Goal: Information Seeking & Learning: Check status

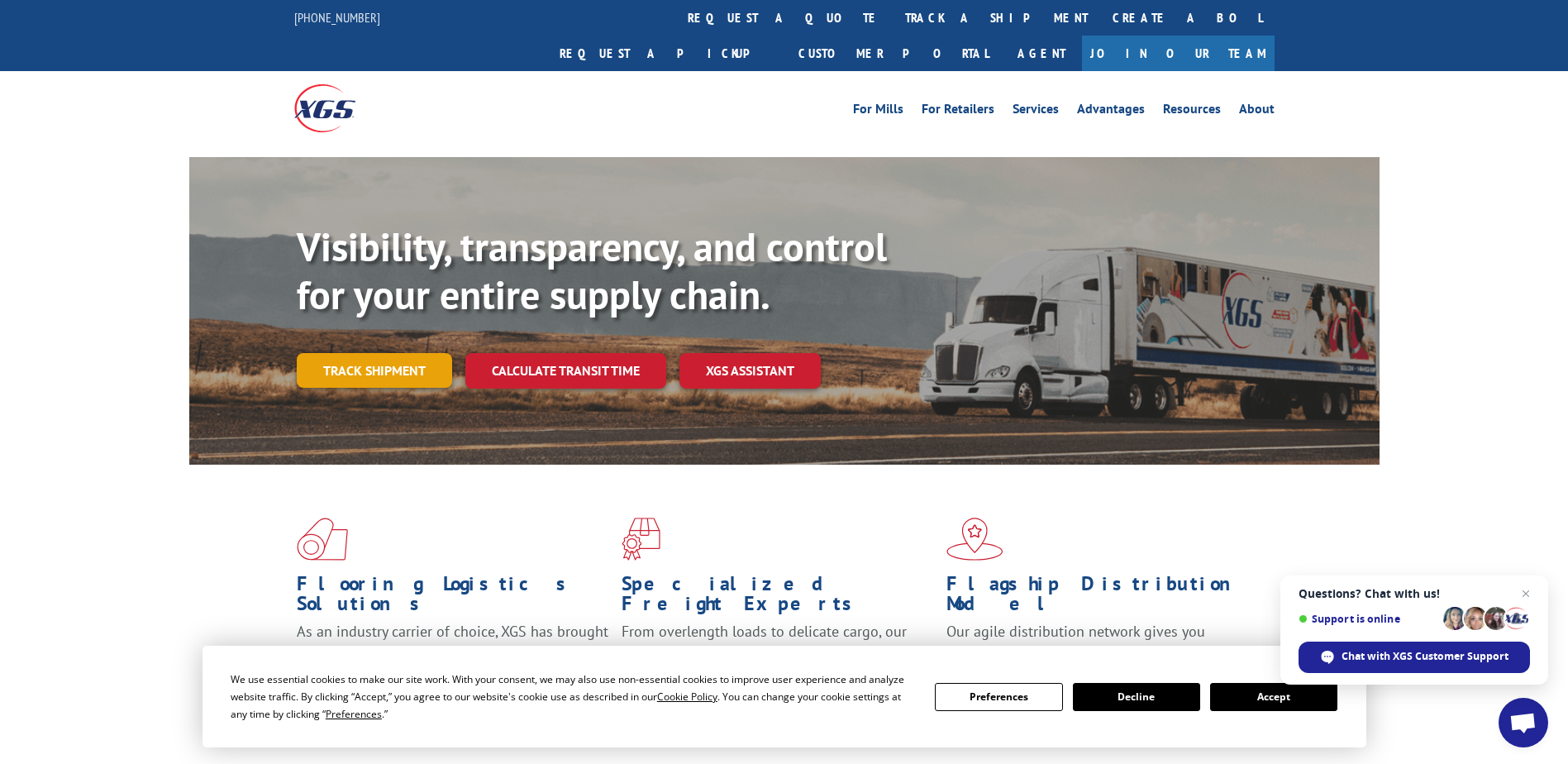
click at [323, 353] on link "Track shipment" at bounding box center [374, 370] width 156 height 35
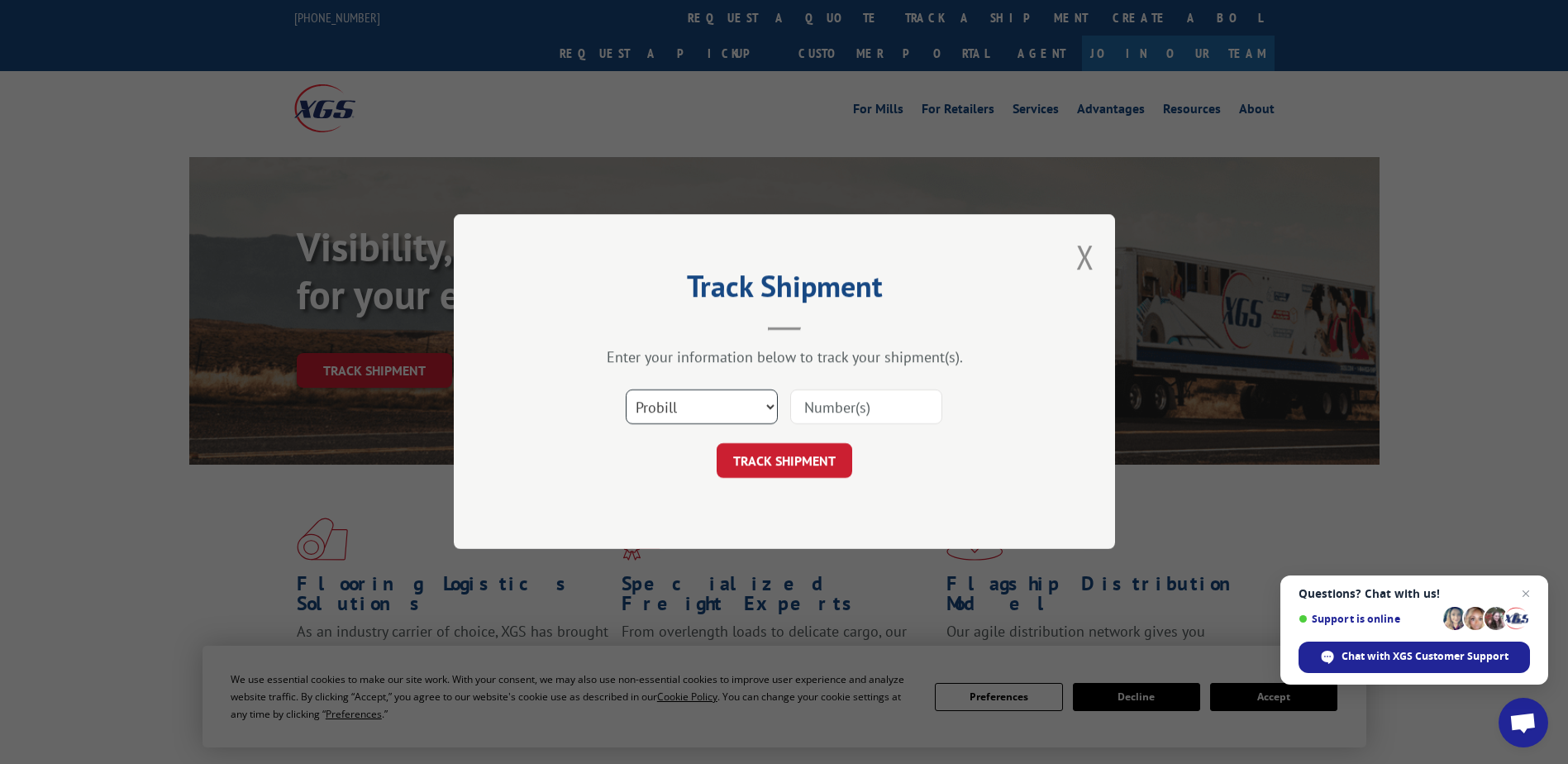
click at [672, 414] on select "Select category... Probill BOL PO" at bounding box center [702, 407] width 152 height 35
select select "bol"
click at [626, 390] on select "Select category... Probill BOL PO" at bounding box center [702, 407] width 152 height 35
click at [914, 388] on div at bounding box center [866, 407] width 152 height 38
click at [898, 400] on input at bounding box center [866, 407] width 152 height 35
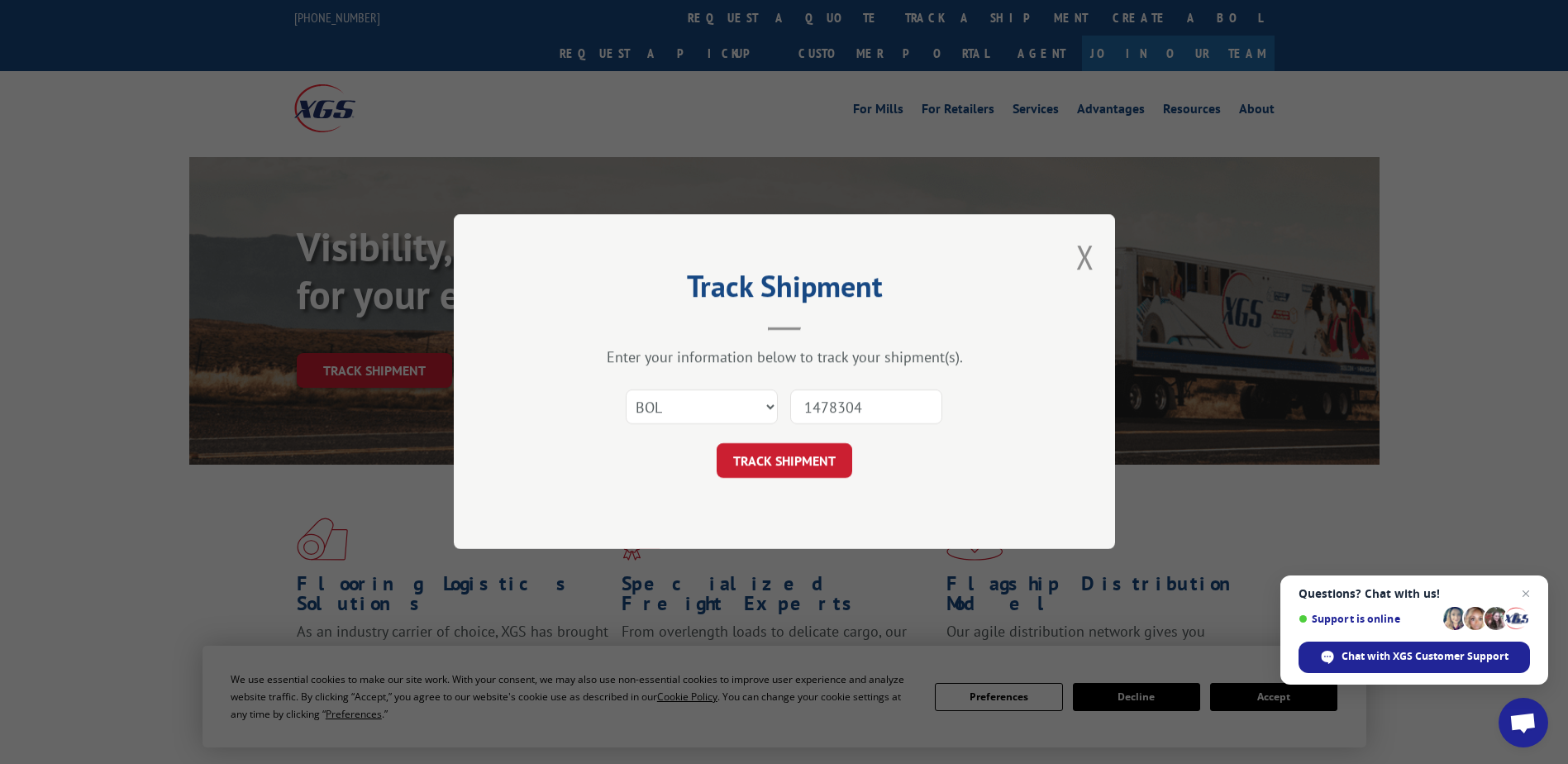
type input "14783044"
click button "TRACK SHIPMENT" at bounding box center [784, 461] width 136 height 35
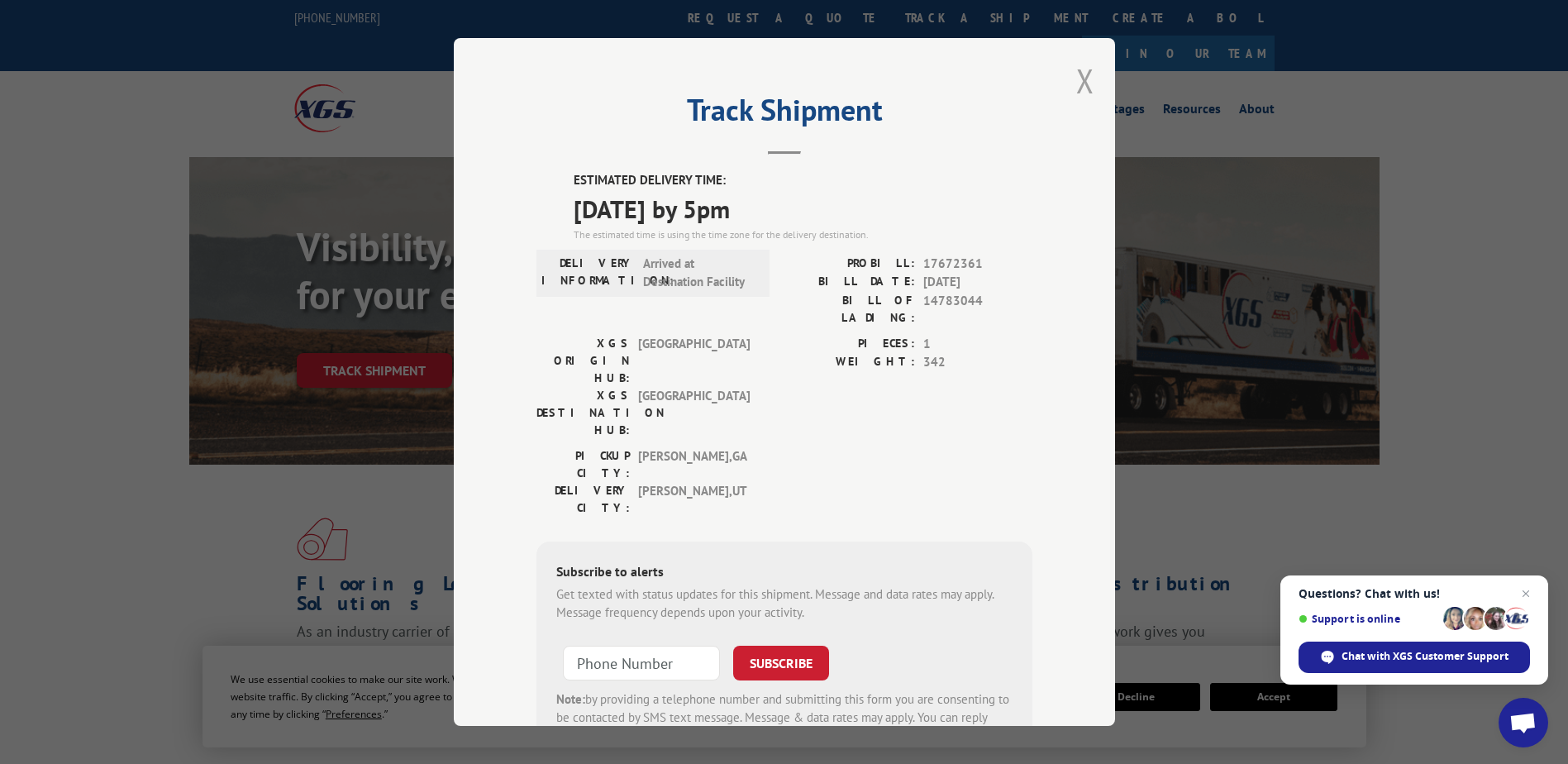
click at [1076, 83] on button "Close modal" at bounding box center [1085, 80] width 18 height 44
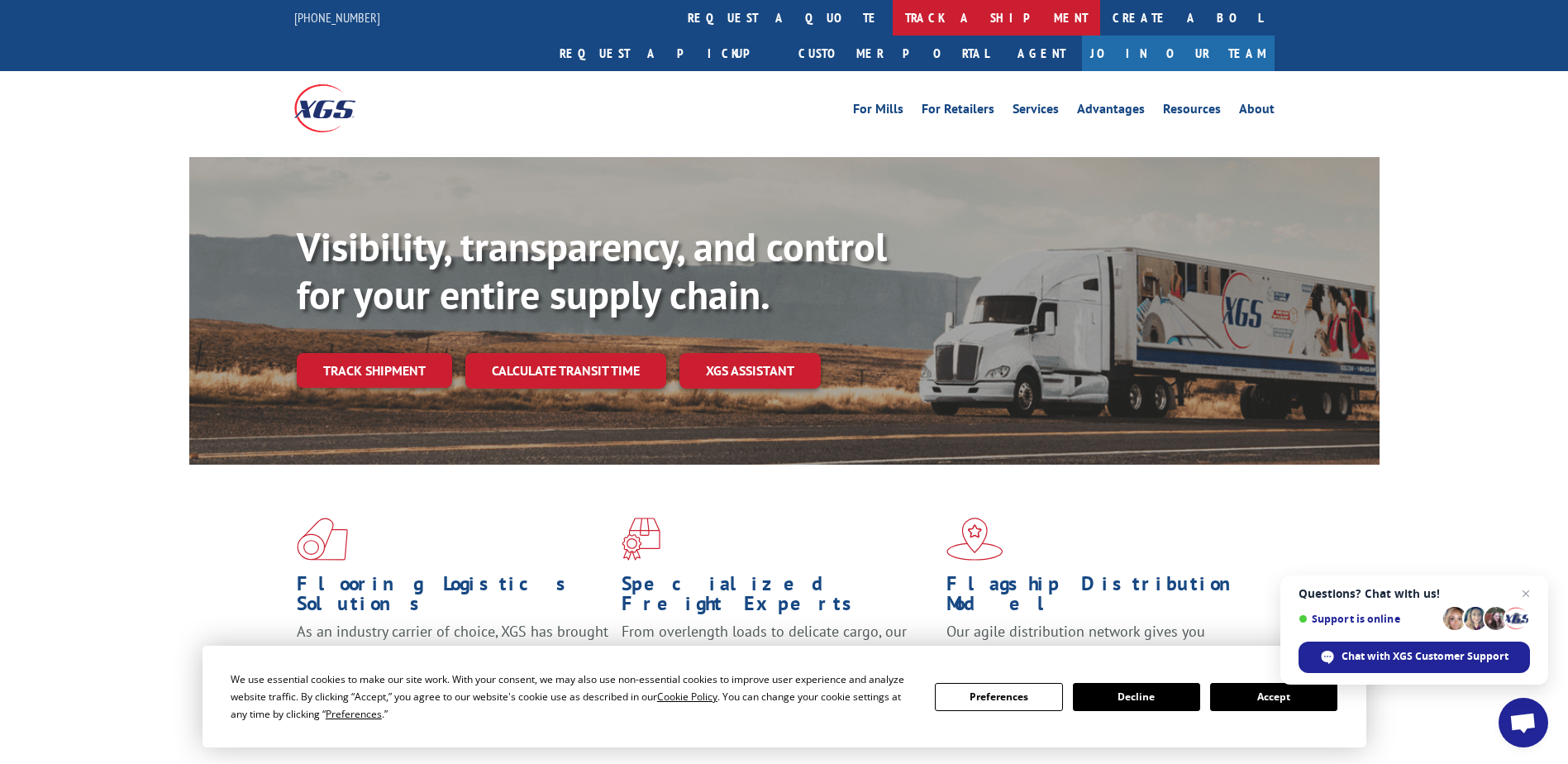
click at [893, 11] on link "track a shipment" at bounding box center [996, 17] width 207 height 35
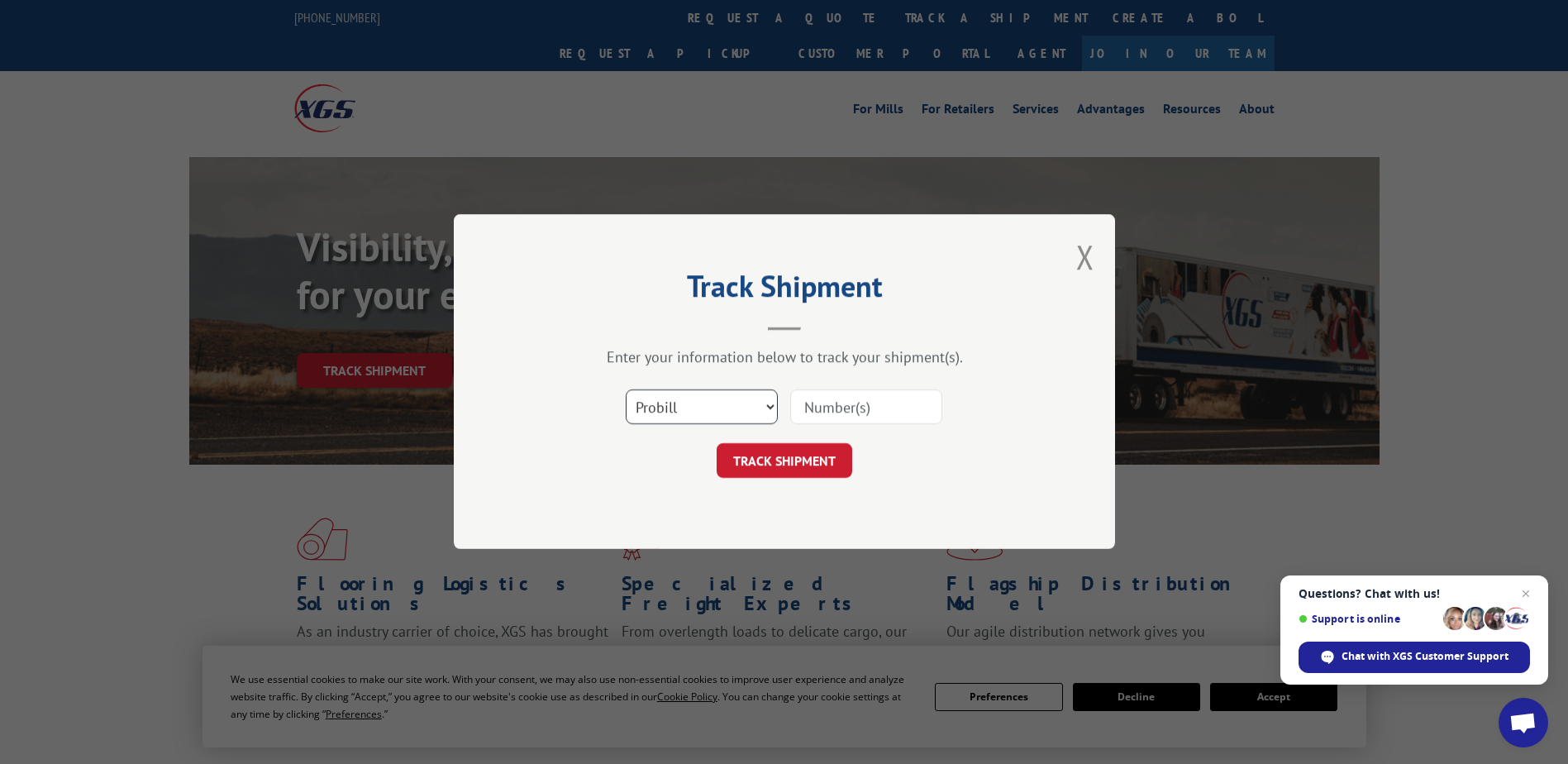
click at [701, 414] on select "Select category... Probill BOL PO" at bounding box center [702, 407] width 152 height 35
select select "bol"
click at [626, 390] on select "Select category... Probill BOL PO" at bounding box center [702, 407] width 152 height 35
click at [847, 405] on input at bounding box center [866, 407] width 152 height 35
paste input "14783068"
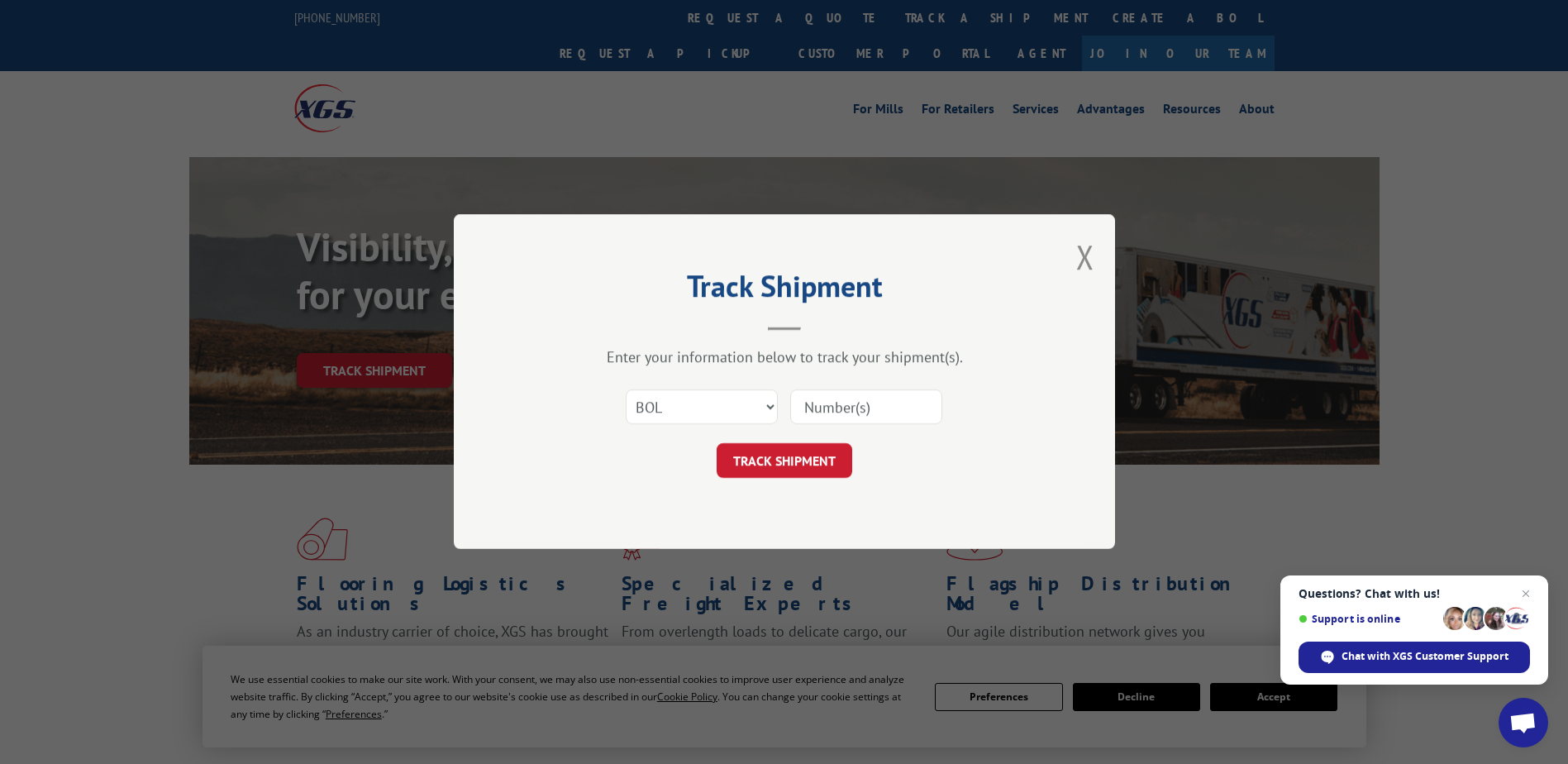
type input "14783068"
click button "TRACK SHIPMENT" at bounding box center [784, 461] width 136 height 35
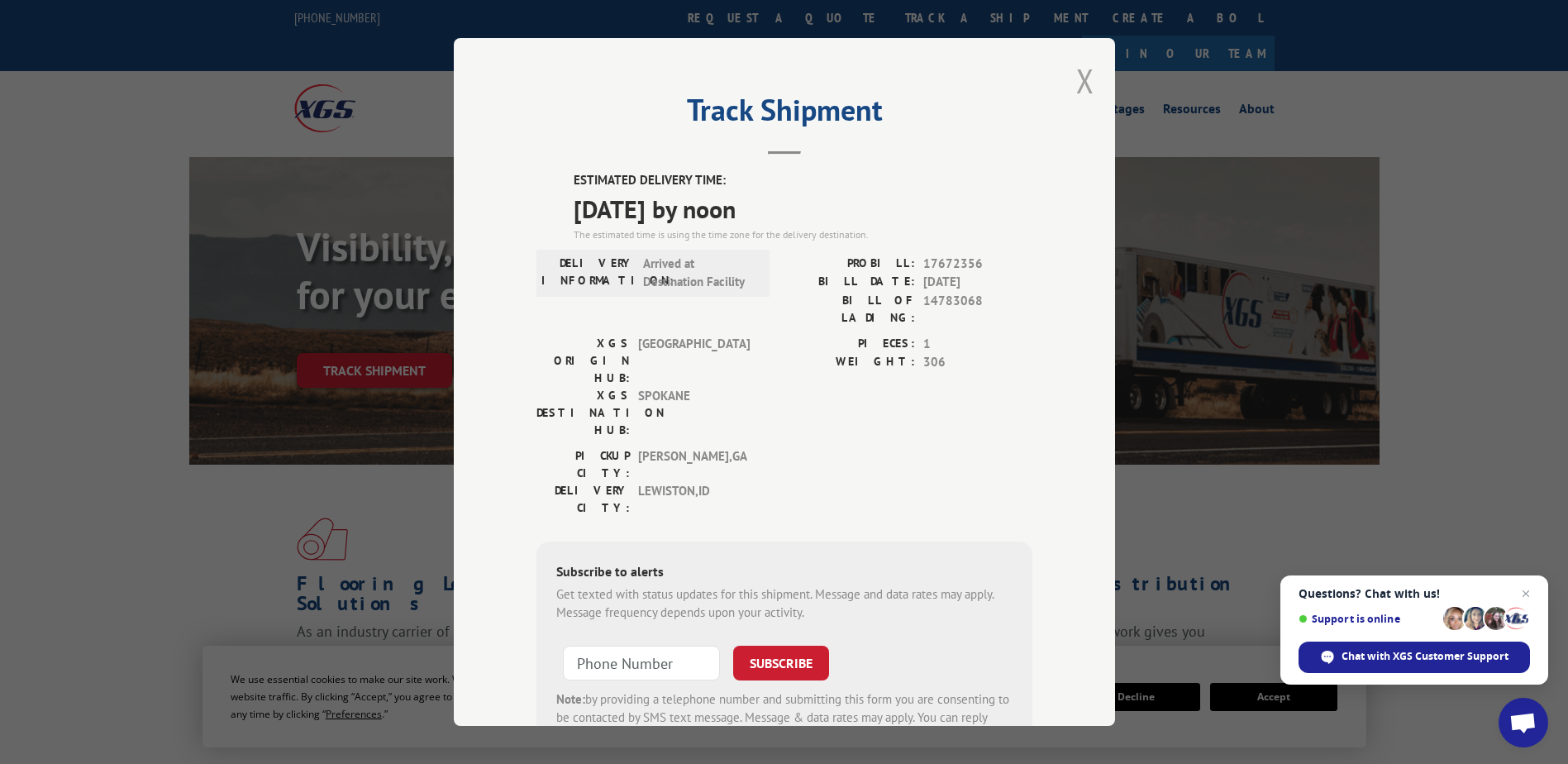
click at [1087, 79] on button "Close modal" at bounding box center [1085, 80] width 18 height 44
